Goal: Obtain resource: Download file/media

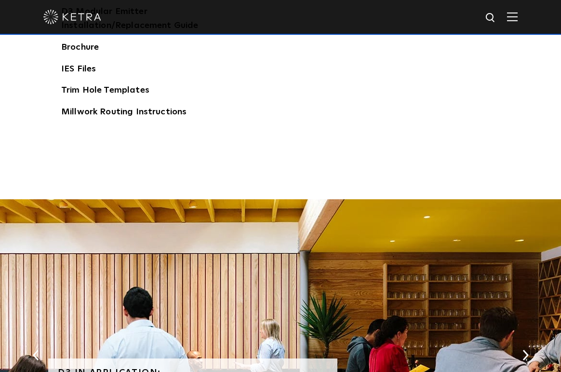
scroll to position [1476, 0]
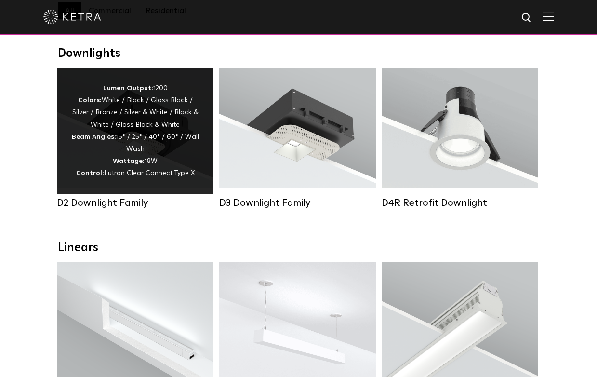
click at [146, 135] on div "Lumen Output: 1200 Colors: White / Black / Gloss Black / Silver / Bronze / Silv…" at bounding box center [135, 130] width 128 height 97
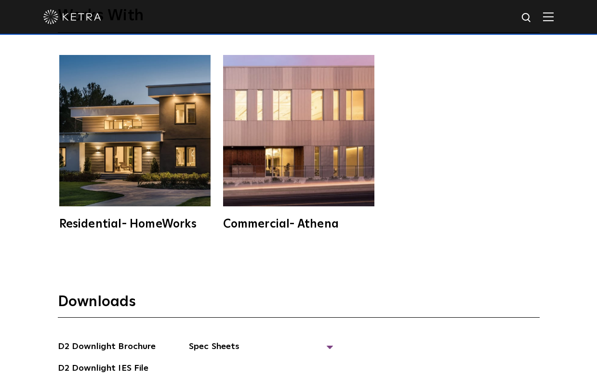
scroll to position [2555, 0]
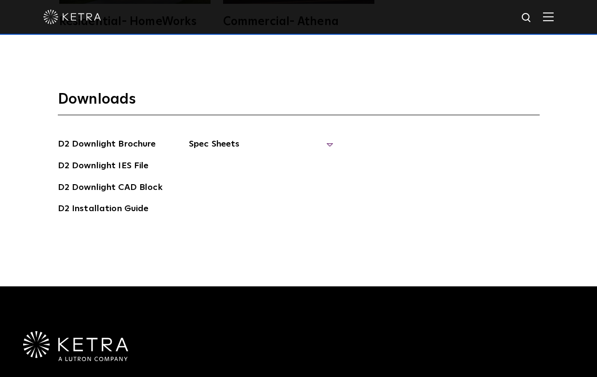
click at [326, 137] on span "Spec Sheets" at bounding box center [261, 147] width 145 height 21
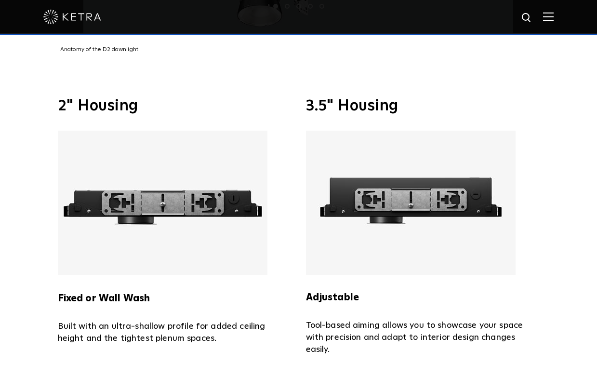
scroll to position [1880, 0]
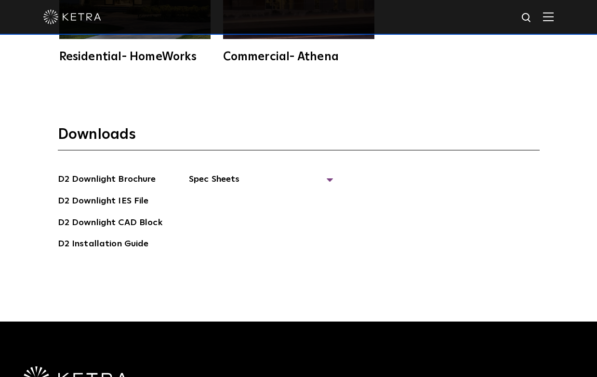
scroll to position [2555, 0]
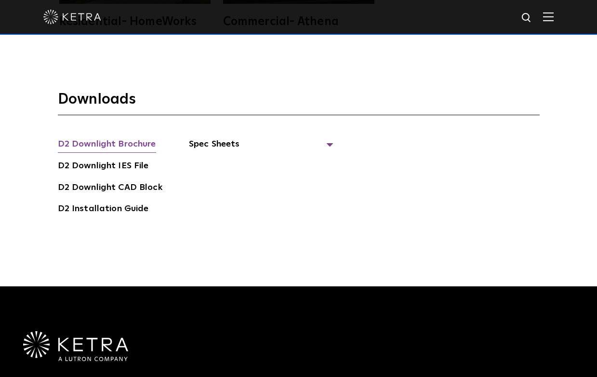
click at [105, 137] on link "D2 Downlight Brochure" at bounding box center [107, 144] width 98 height 15
